Goal: Task Accomplishment & Management: Complete application form

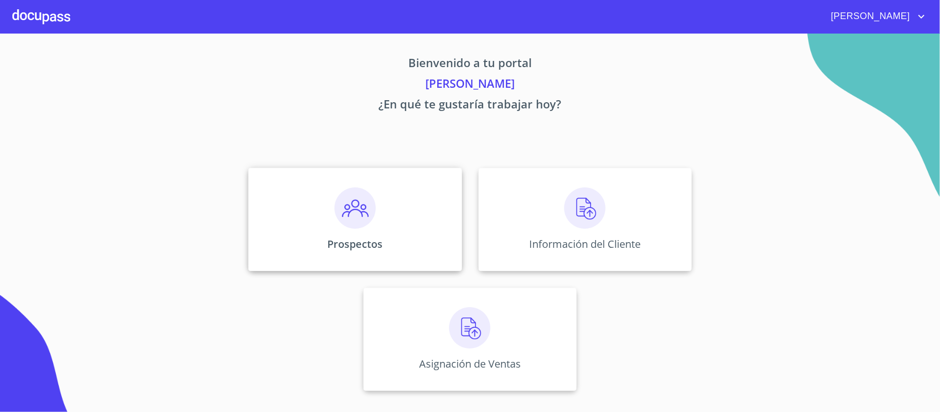
click at [365, 216] on img at bounding box center [354, 207] width 41 height 41
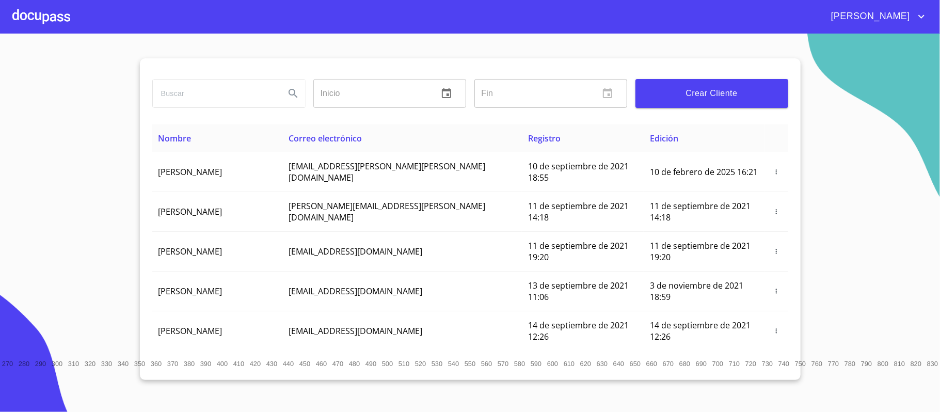
click at [742, 99] on span "Crear Cliente" at bounding box center [712, 93] width 136 height 14
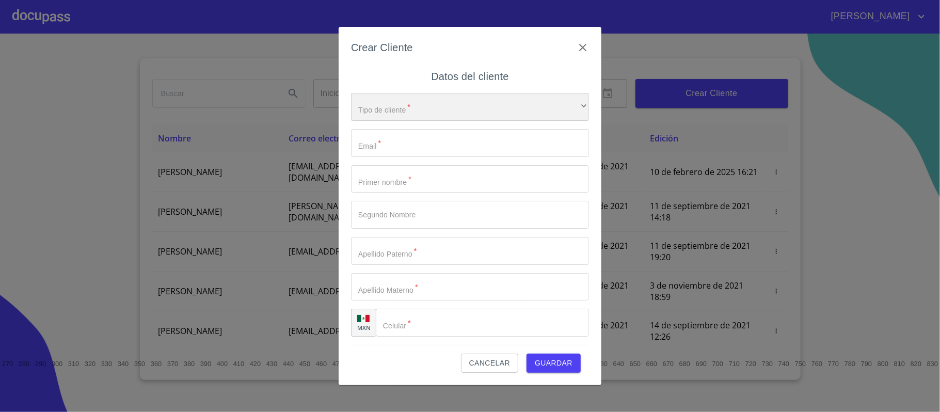
click at [377, 99] on div "​" at bounding box center [470, 107] width 238 height 28
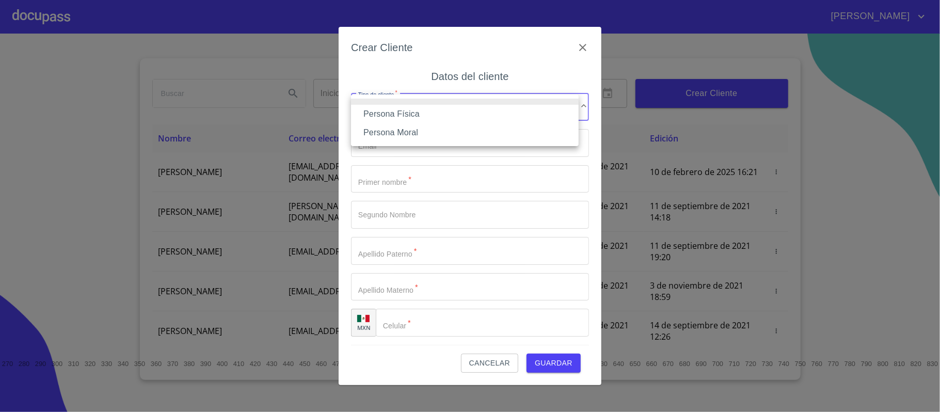
click at [380, 112] on li "Persona Física" at bounding box center [465, 114] width 228 height 19
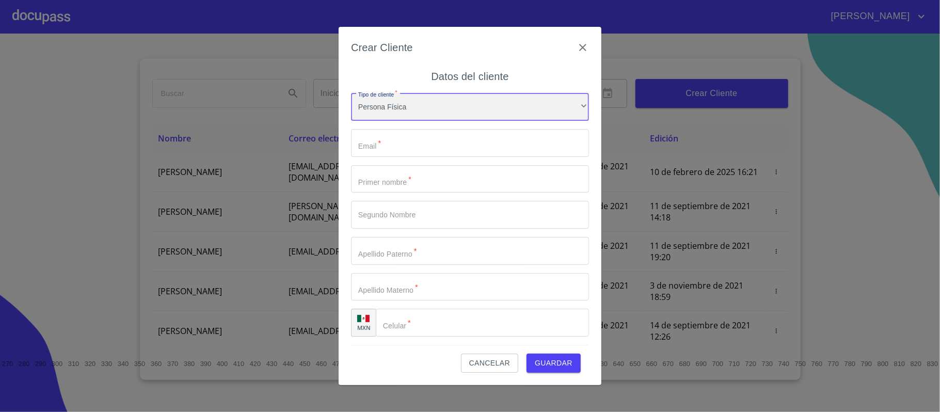
click at [406, 107] on div "Persona Física" at bounding box center [470, 107] width 238 height 28
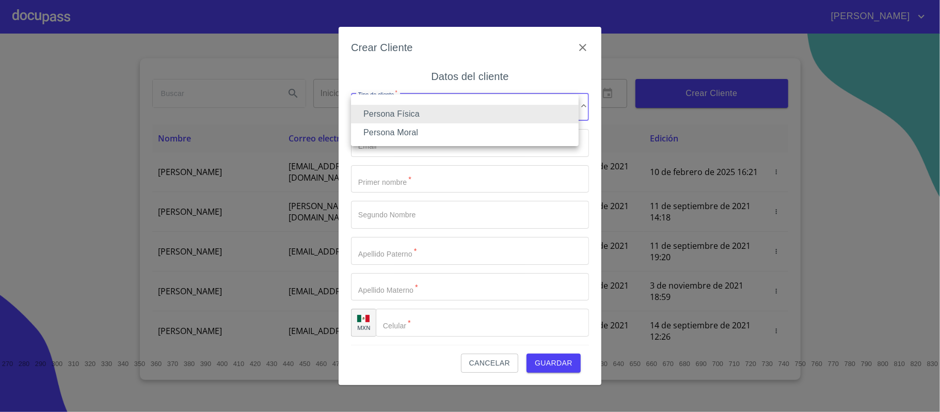
click at [399, 115] on li "Persona Física" at bounding box center [465, 114] width 228 height 19
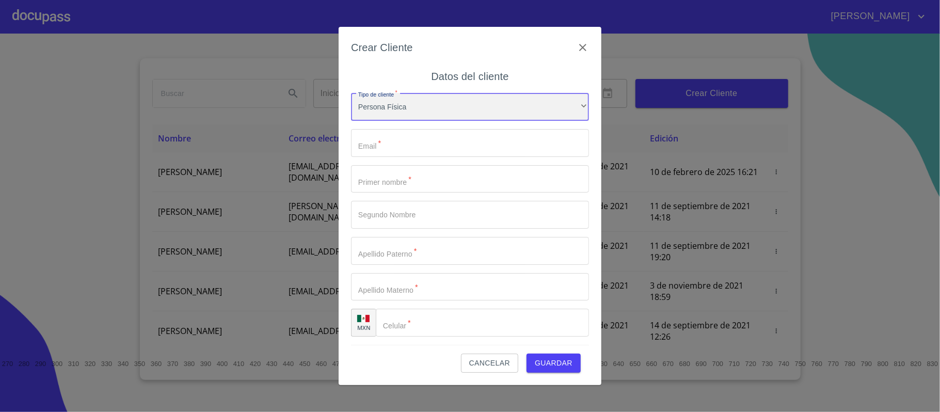
click at [374, 109] on div "Persona Física" at bounding box center [470, 107] width 238 height 28
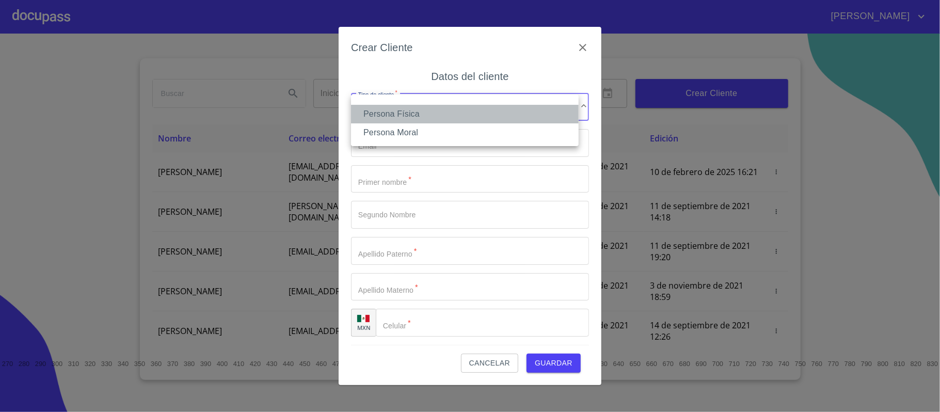
click at [371, 111] on li "Persona Física" at bounding box center [465, 114] width 228 height 19
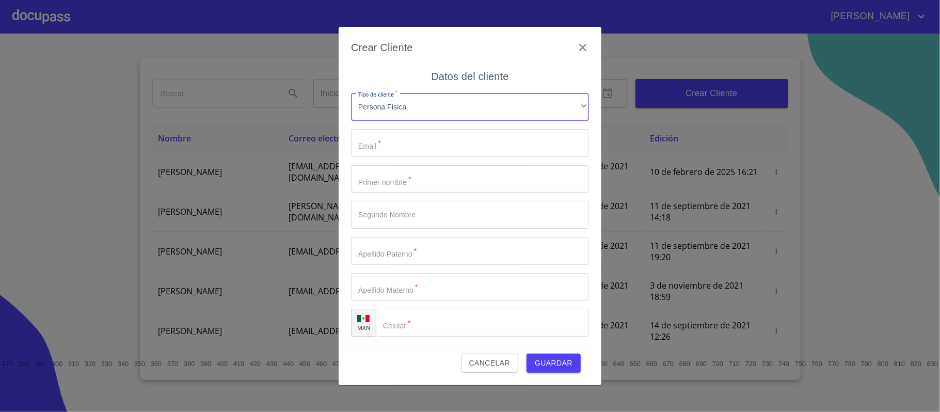
click at [375, 143] on input "Tipo de cliente   *" at bounding box center [470, 143] width 238 height 28
paste input "[PERSON_NAME][EMAIL_ADDRESS][PERSON_NAME][DOMAIN_NAME]"
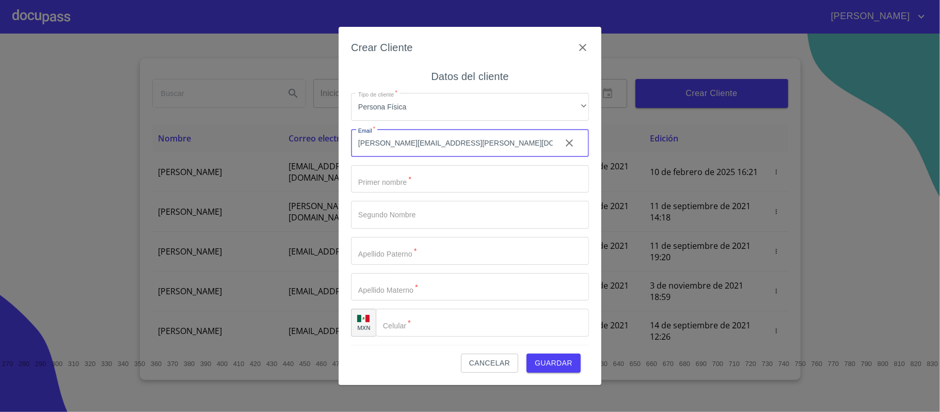
type input "[PERSON_NAME][EMAIL_ADDRESS][PERSON_NAME][DOMAIN_NAME]"
click at [375, 178] on input "Tipo de cliente   *" at bounding box center [470, 179] width 238 height 28
type input "[PERSON_NAME]"
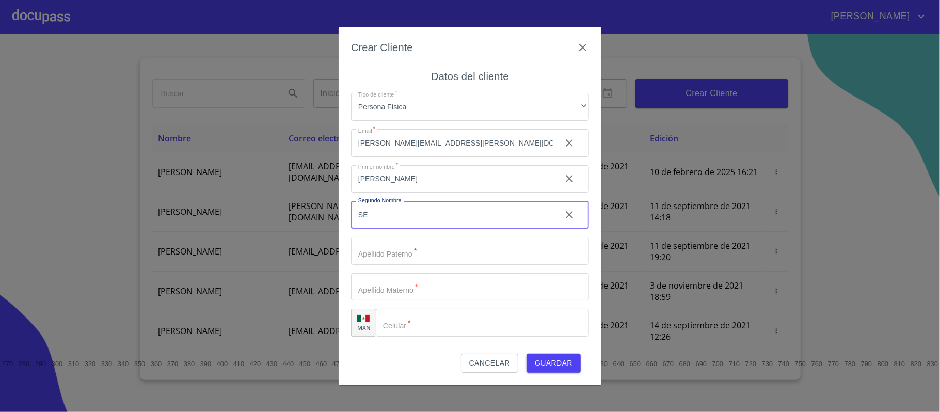
type input "S"
type input "[PERSON_NAME]"
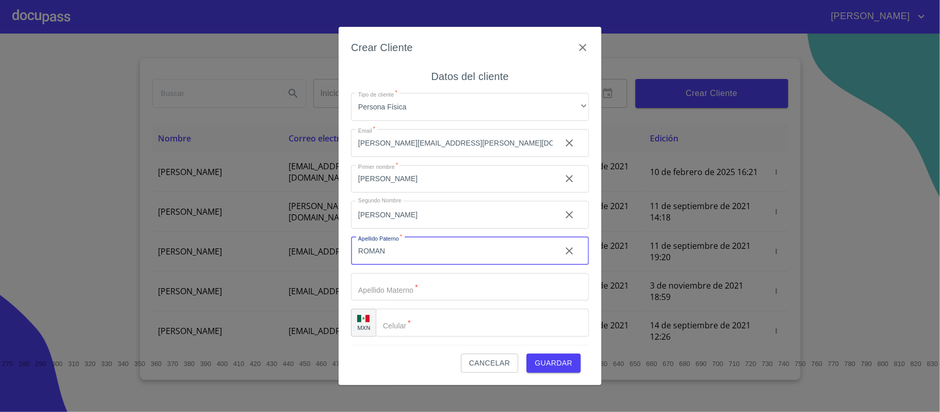
type input "ROMAN"
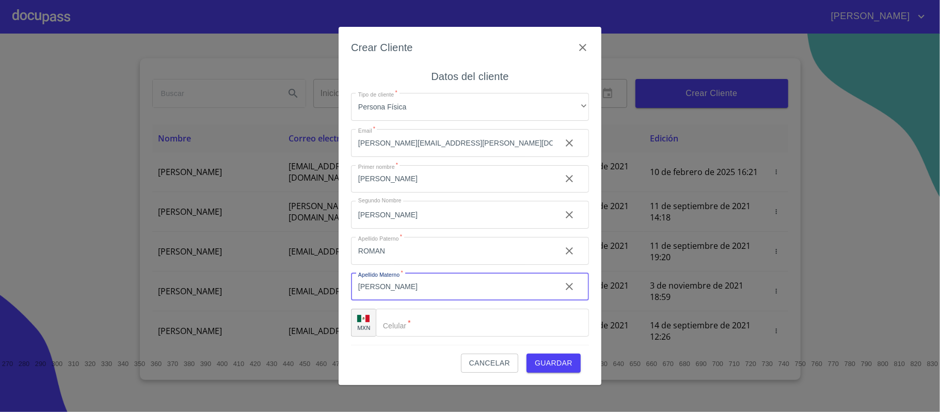
type input "[PERSON_NAME]"
click at [444, 327] on input "Tipo de cliente   *" at bounding box center [482, 323] width 213 height 28
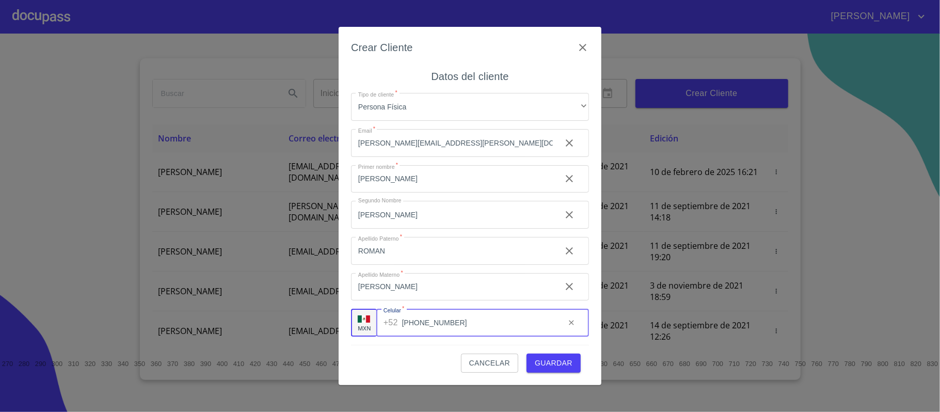
type input "[PHONE_NUMBER]"
click at [357, 71] on div "Datos del cliente Tipo de cliente   * Persona Física ​ Email   * [PERSON_NAME][…" at bounding box center [470, 206] width 238 height 277
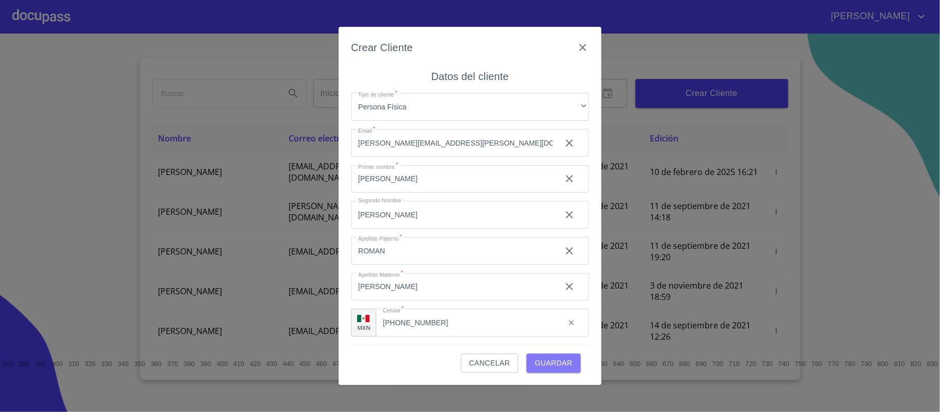
click at [557, 363] on span "Guardar" at bounding box center [554, 363] width 38 height 13
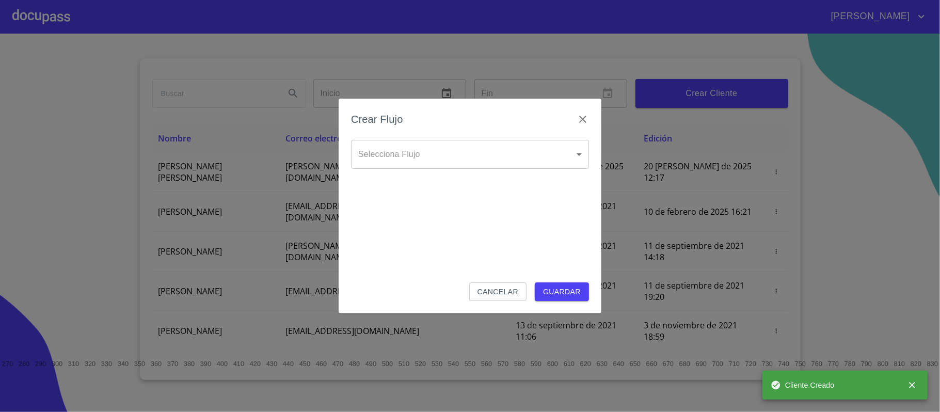
click at [449, 157] on body "[PERSON_NAME] ​ Fin ​ Crear Cliente Nombre Correo electrónico Registro Edición …" at bounding box center [470, 206] width 940 height 412
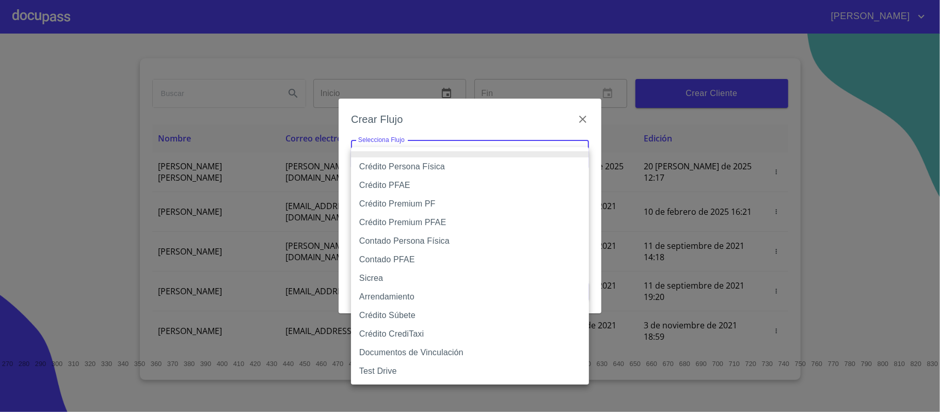
click at [581, 115] on div at bounding box center [470, 206] width 940 height 412
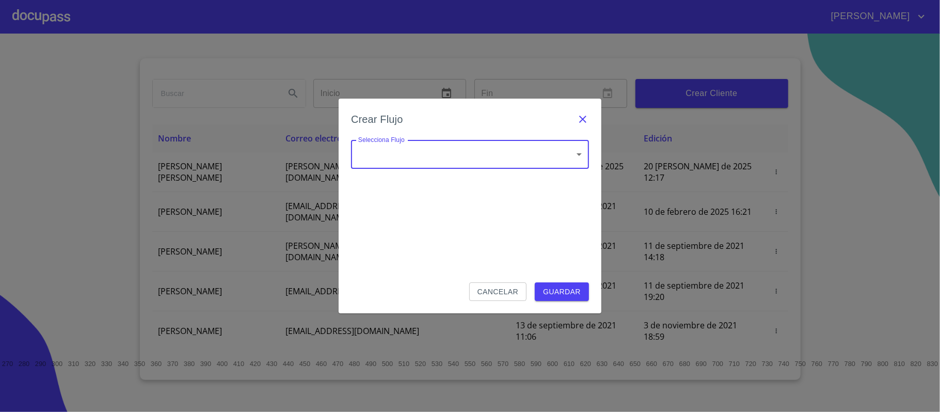
click at [581, 119] on icon "button" at bounding box center [582, 119] width 12 height 12
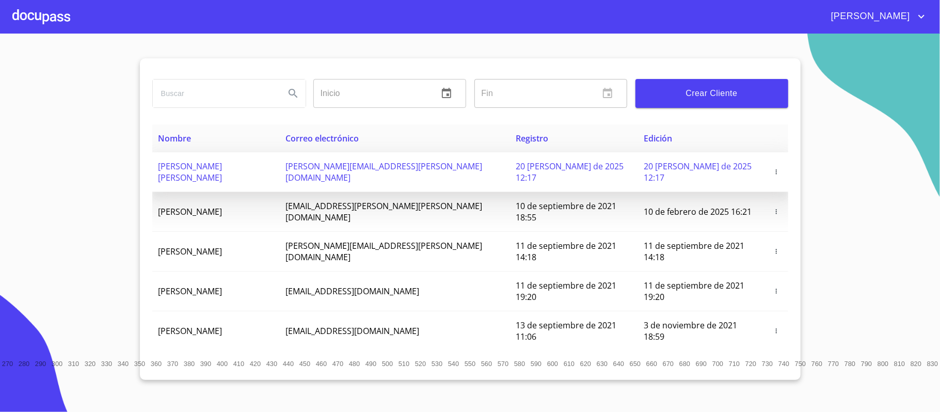
click at [188, 167] on span "[PERSON_NAME] [PERSON_NAME]" at bounding box center [190, 171] width 64 height 23
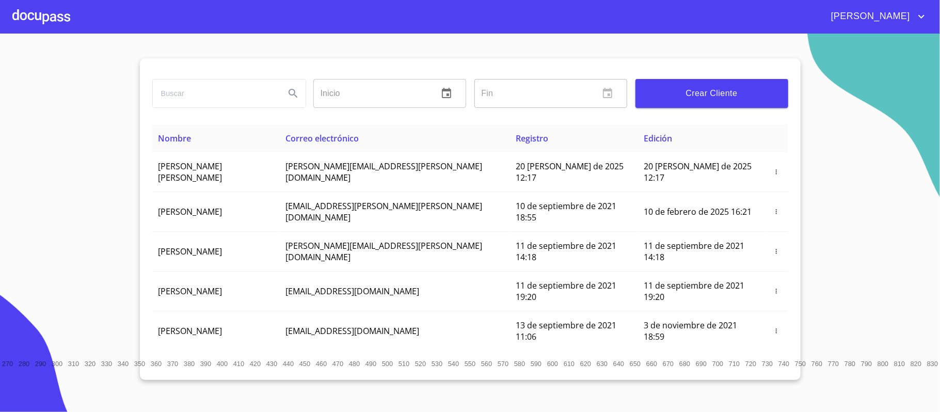
click at [18, 11] on div at bounding box center [41, 16] width 58 height 33
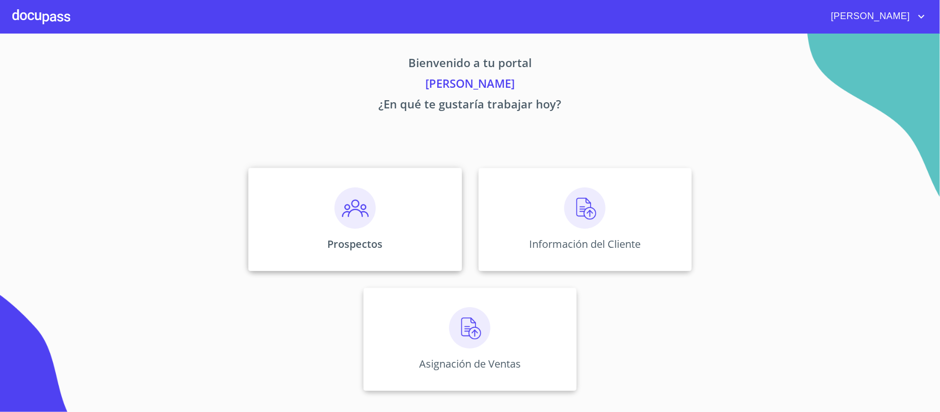
click at [360, 211] on img at bounding box center [354, 207] width 41 height 41
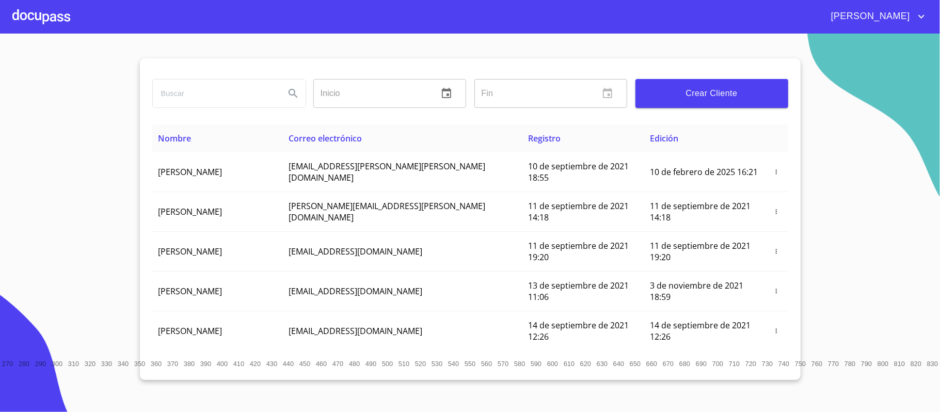
click at [293, 93] on icon "Search" at bounding box center [293, 93] width 12 height 12
click at [33, 14] on div at bounding box center [41, 16] width 58 height 33
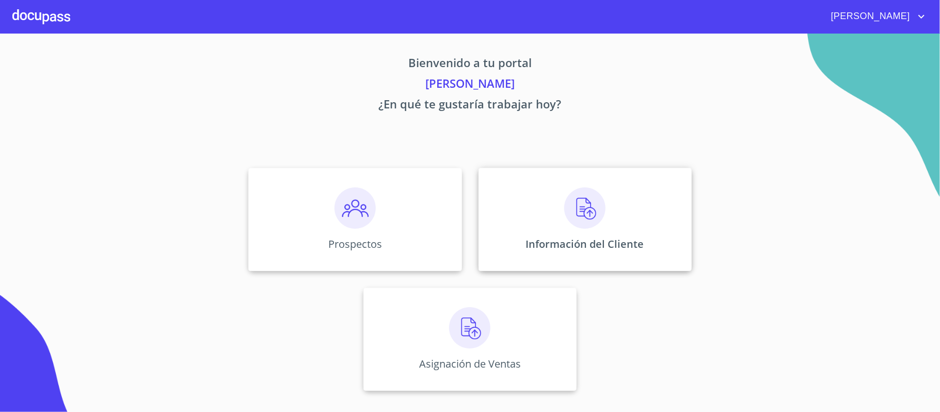
click at [549, 200] on div "Información del Cliente" at bounding box center [584, 219] width 213 height 103
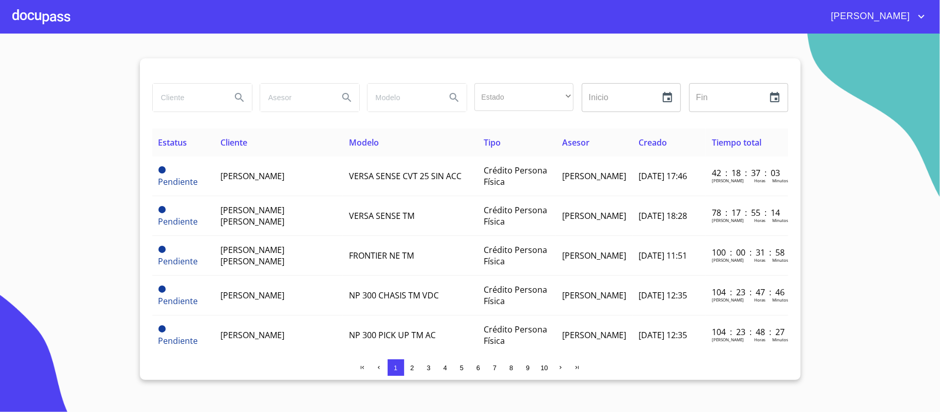
click at [31, 10] on div at bounding box center [41, 16] width 58 height 33
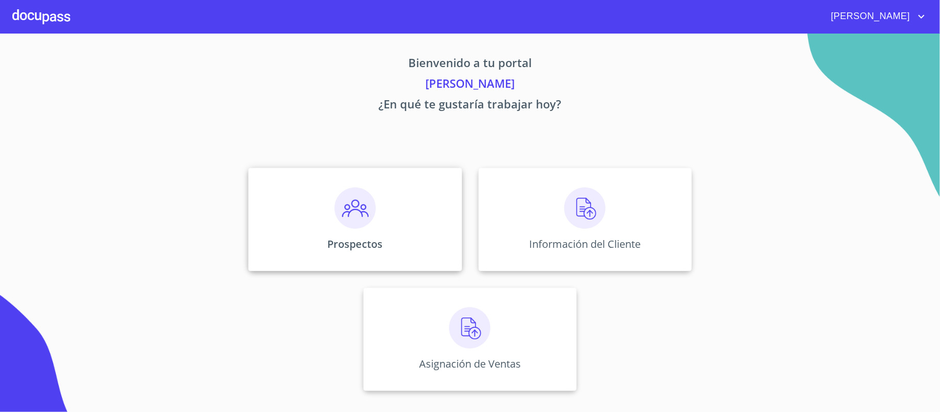
click at [378, 227] on div "Prospectos" at bounding box center [354, 219] width 213 height 103
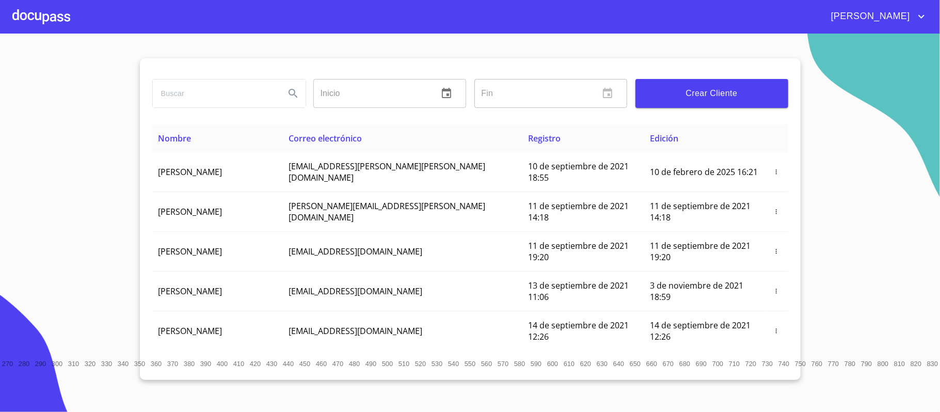
click at [238, 96] on input "search" at bounding box center [215, 93] width 124 height 28
type input "[PERSON_NAME]"
click at [298, 95] on icon "Search" at bounding box center [293, 93] width 12 height 12
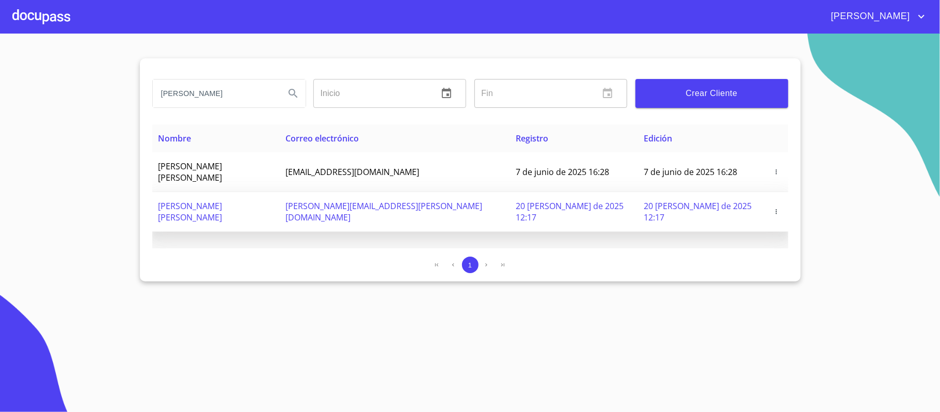
click at [773, 208] on icon "button" at bounding box center [776, 211] width 7 height 7
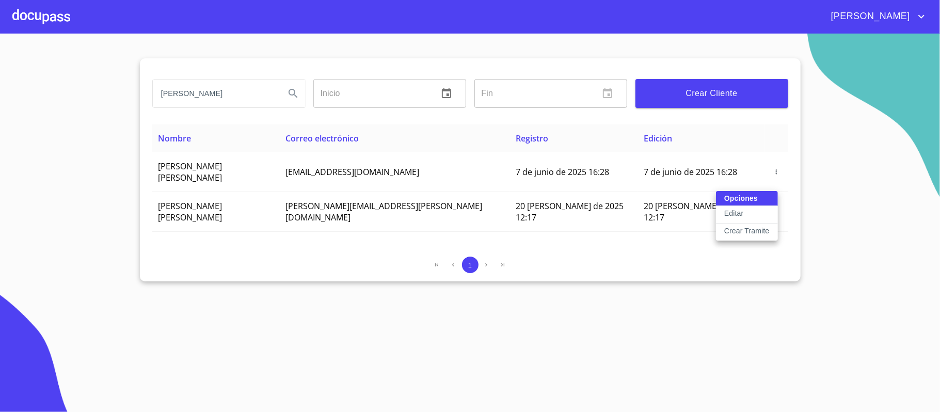
click at [867, 66] on div at bounding box center [470, 206] width 940 height 412
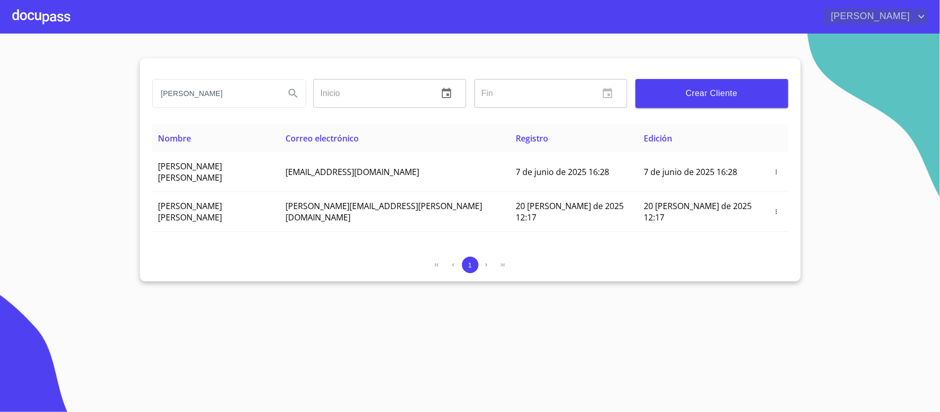
click at [921, 10] on icon "account of current user" at bounding box center [921, 16] width 12 height 12
click at [913, 20] on li "Salir" at bounding box center [911, 21] width 34 height 19
